Goal: Task Accomplishment & Management: Complete application form

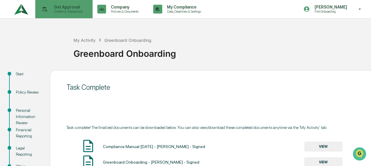
click at [85, 11] on p "Content & Transactions" at bounding box center [67, 11] width 36 height 4
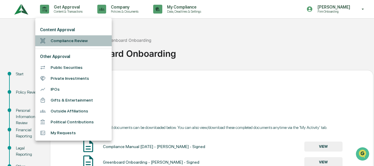
click at [57, 38] on li "Compliance Review" at bounding box center [73, 40] width 76 height 11
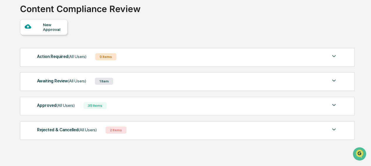
scroll to position [48, 0]
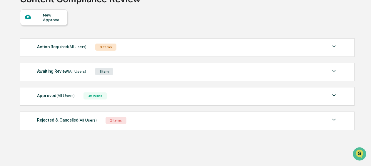
click at [140, 70] on div "Awaiting Review (All Users) 1 Item" at bounding box center [187, 71] width 300 height 8
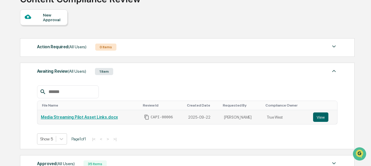
click at [98, 117] on link "Media Streaming Pilot Asset Links.docx" at bounding box center [79, 117] width 77 height 5
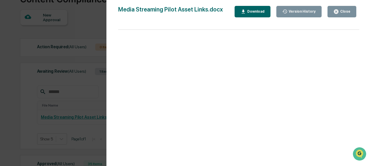
click at [76, 83] on div "Version History [DATE] 02:01 PM [PERSON_NAME] Media Streaming Pilot Asset Links…" at bounding box center [185, 83] width 371 height 166
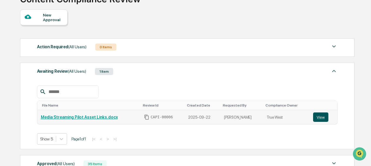
click at [323, 115] on button "View" at bounding box center [320, 116] width 15 height 9
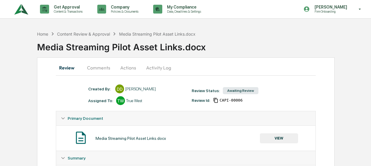
click at [106, 69] on button "Comments" at bounding box center [98, 68] width 33 height 14
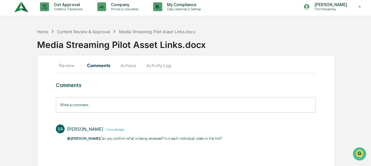
scroll to position [3, 0]
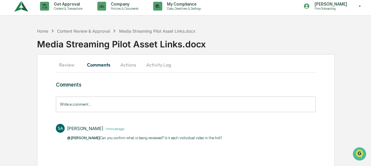
click at [111, 105] on input "Write a comment..." at bounding box center [185, 104] width 259 height 16
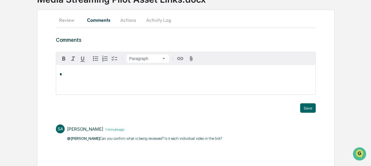
scroll to position [48, 0]
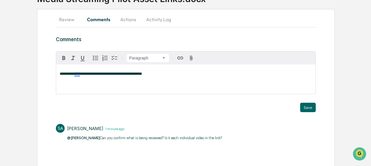
click at [78, 75] on span "**********" at bounding box center [101, 74] width 82 height 4
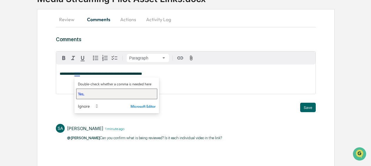
click at [86, 93] on div "Yes," at bounding box center [117, 94] width 78 height 6
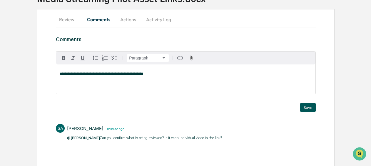
click at [308, 108] on button "Save" at bounding box center [308, 107] width 16 height 9
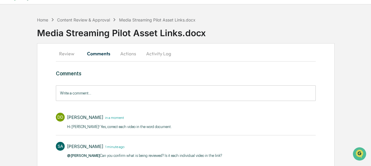
scroll to position [0, 0]
